Goal: Check status: Check status

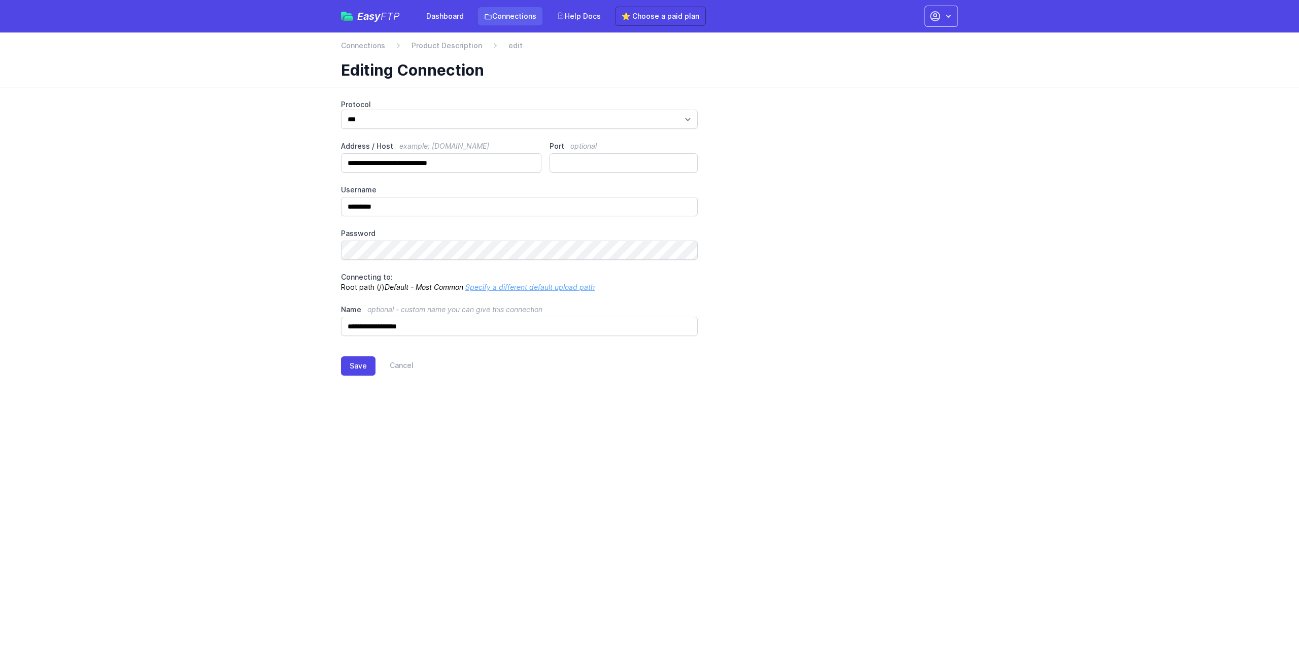
click at [523, 18] on link "Connections" at bounding box center [510, 16] width 64 height 18
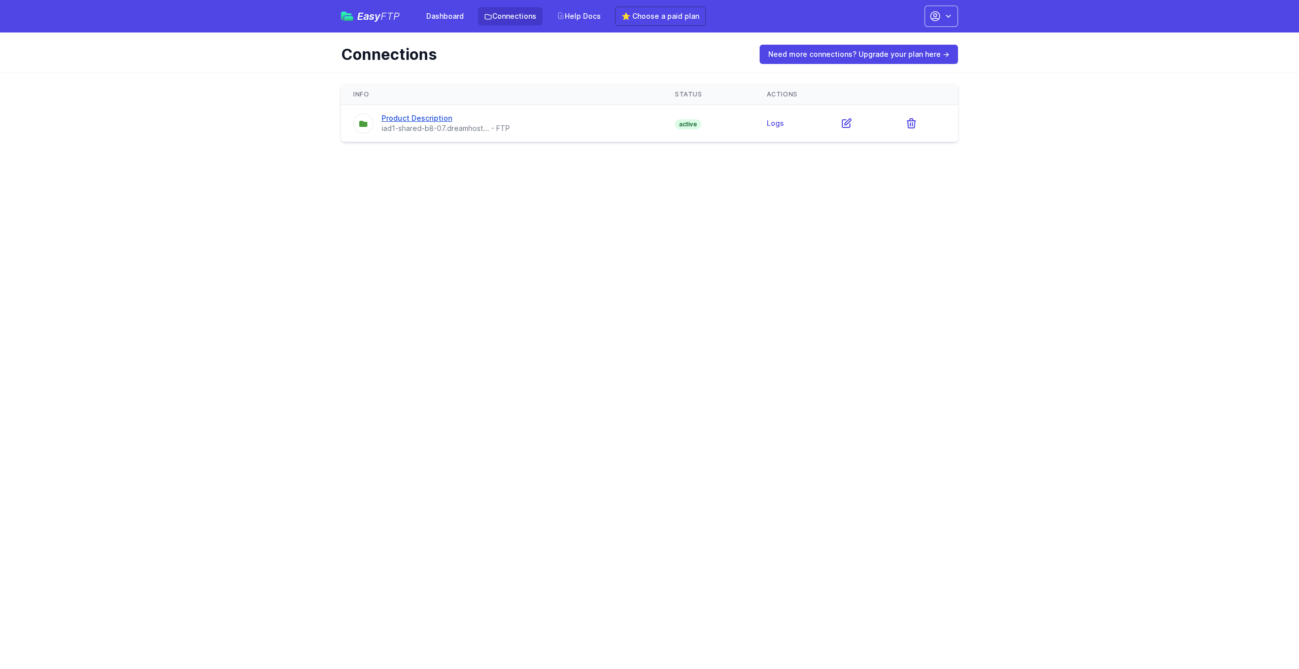
click at [440, 118] on link "Product Description" at bounding box center [417, 118] width 71 height 9
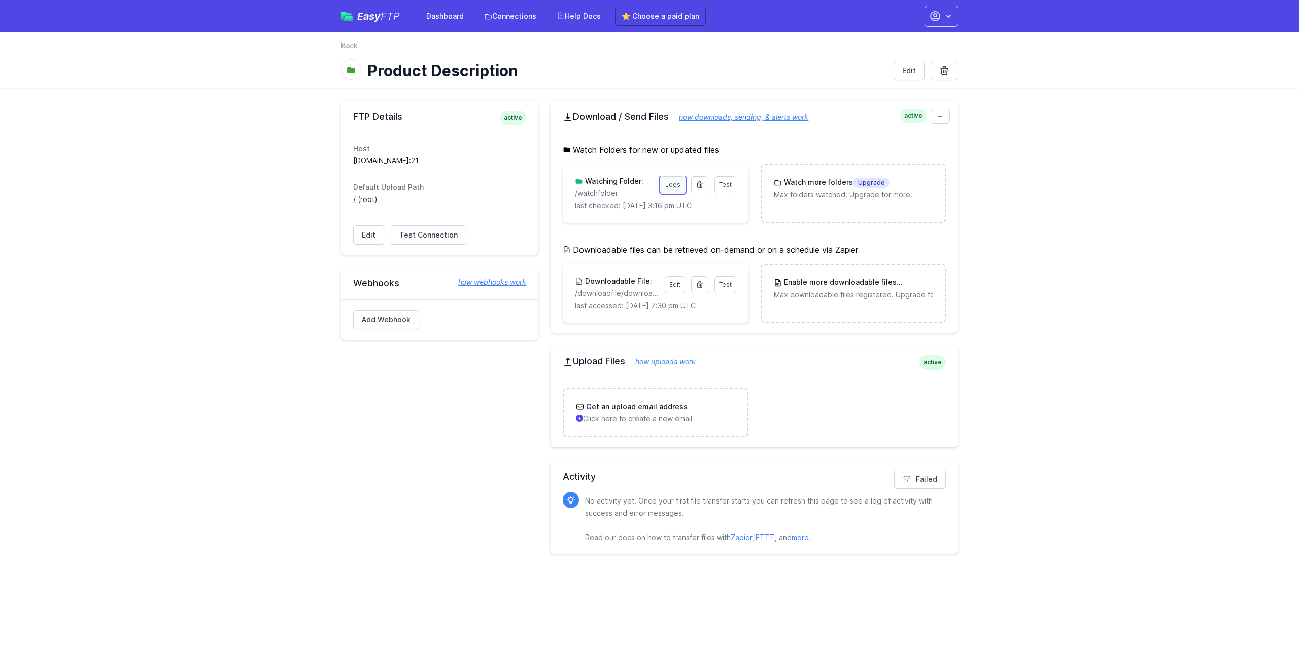
click at [671, 185] on link "Logs" at bounding box center [673, 184] width 24 height 17
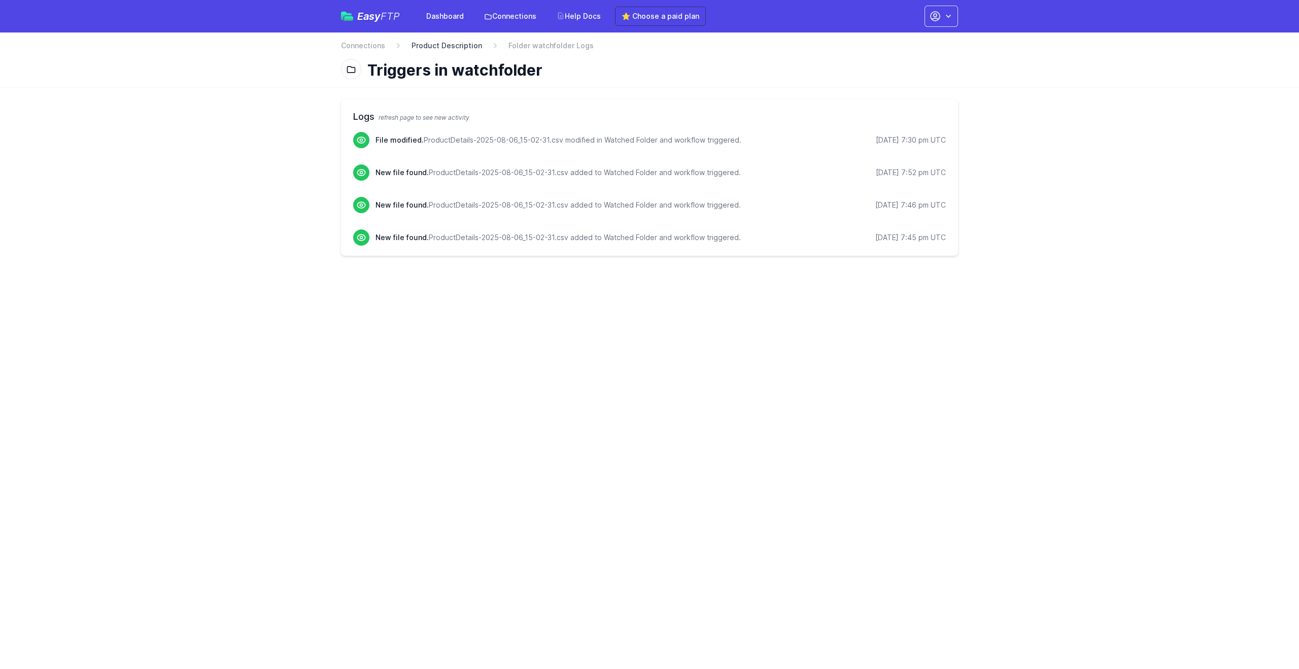
click at [460, 41] on link "Product Description" at bounding box center [447, 46] width 71 height 10
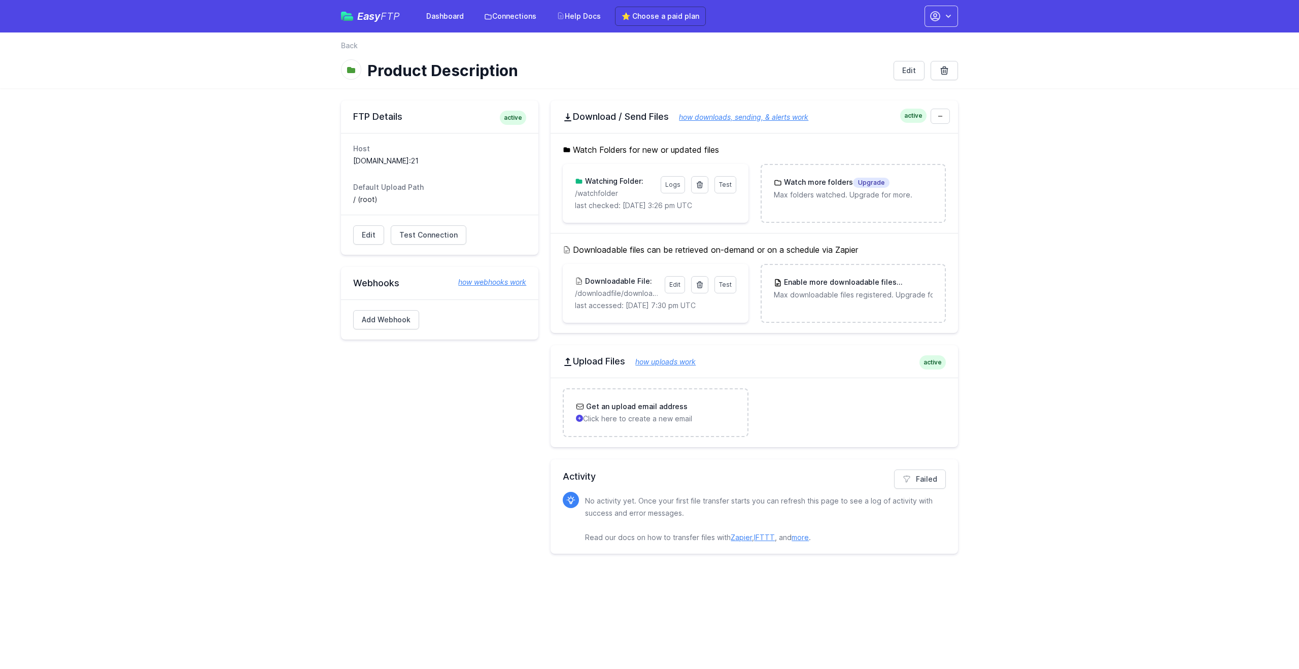
click at [1189, 82] on header "back Back Product Description Edit" at bounding box center [649, 60] width 1299 height 56
